Goal: Task Accomplishment & Management: Use online tool/utility

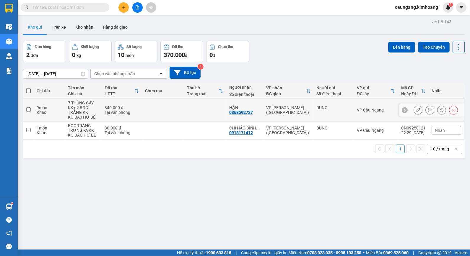
drag, startPoint x: 28, startPoint y: 107, endPoint x: 29, endPoint y: 124, distance: 16.6
click at [29, 108] on input "checkbox" at bounding box center [28, 109] width 4 height 4
checkbox input "true"
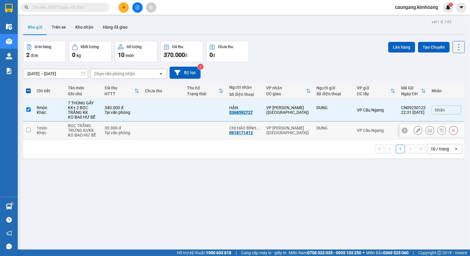
click at [27, 130] on input "checkbox" at bounding box center [28, 130] width 4 height 4
checkbox input "true"
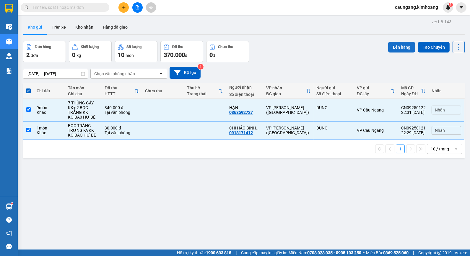
click at [392, 45] on button "Lên hàng" at bounding box center [401, 47] width 27 height 11
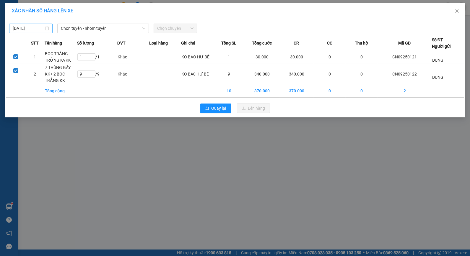
click at [30, 28] on input "[DATE]" at bounding box center [28, 28] width 31 height 6
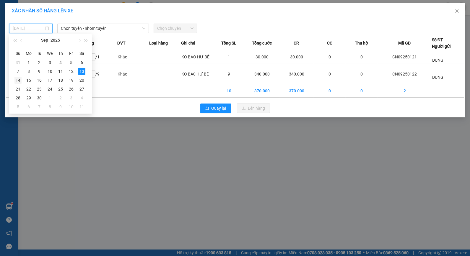
click at [19, 80] on div "14" at bounding box center [17, 80] width 7 height 7
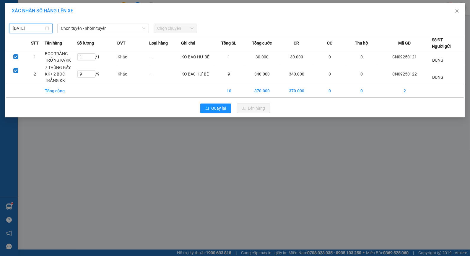
type input "[DATE]"
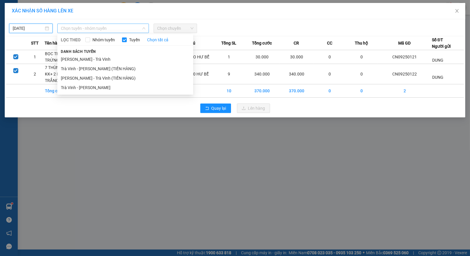
click at [79, 28] on span "Chọn tuyến - nhóm tuyến" at bounding box center [103, 28] width 84 height 9
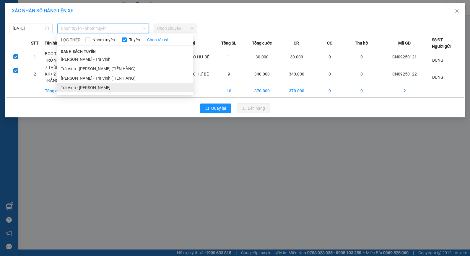
click at [86, 86] on li "Trà Vinh - [PERSON_NAME]" at bounding box center [125, 87] width 136 height 9
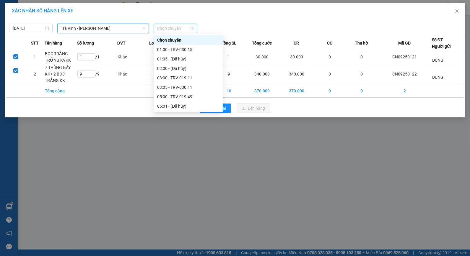
click at [161, 28] on span "Chọn chuyến" at bounding box center [175, 28] width 36 height 9
click at [171, 48] on div "01:00 - TRV-030.15" at bounding box center [188, 49] width 62 height 6
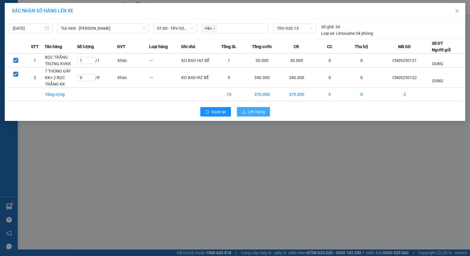
click at [247, 111] on button "Lên hàng" at bounding box center [253, 111] width 33 height 9
